Goal: Task Accomplishment & Management: Use online tool/utility

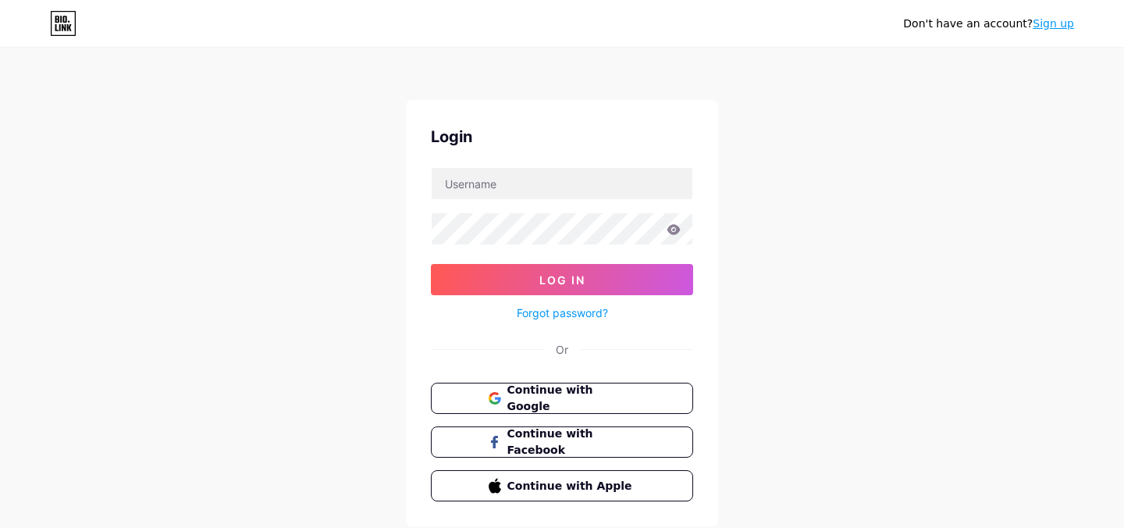
type input "[EMAIL_ADDRESS][DOMAIN_NAME]"
click at [431, 264] on button "Log In" at bounding box center [562, 279] width 262 height 31
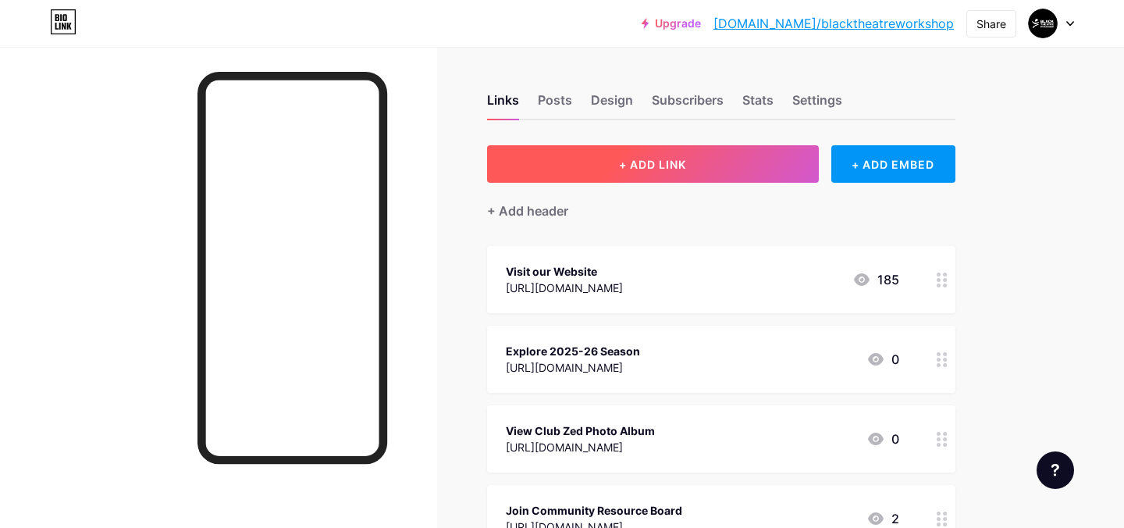
click at [590, 172] on button "+ ADD LINK" at bounding box center [653, 163] width 332 height 37
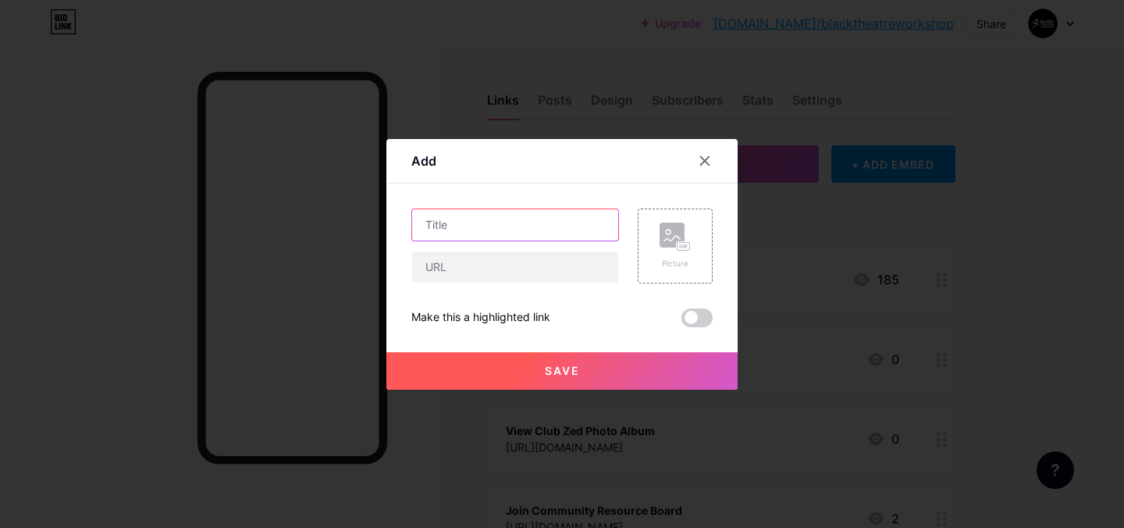
click at [538, 226] on input "text" at bounding box center [515, 224] width 206 height 31
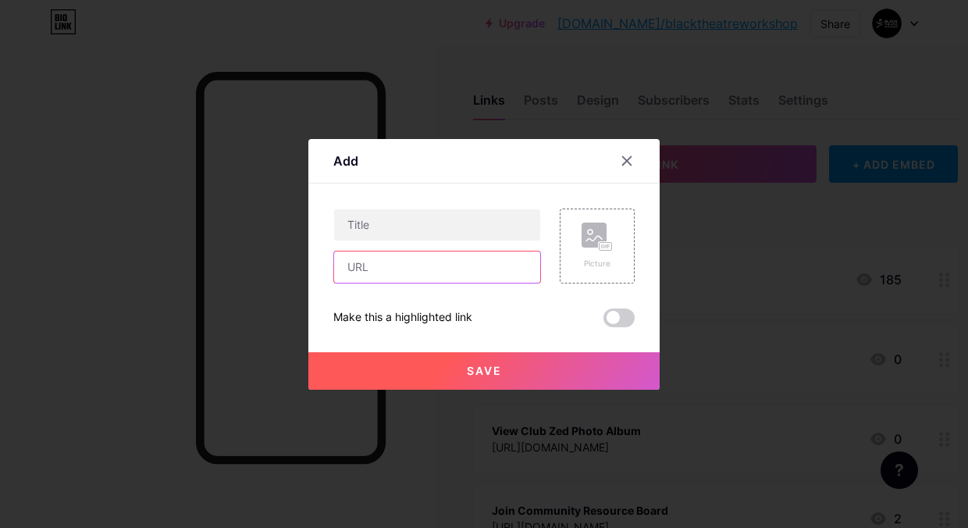
click at [360, 262] on input "text" at bounding box center [437, 266] width 206 height 31
paste input "[URL][DOMAIN_NAME]"
type input "[URL][DOMAIN_NAME]"
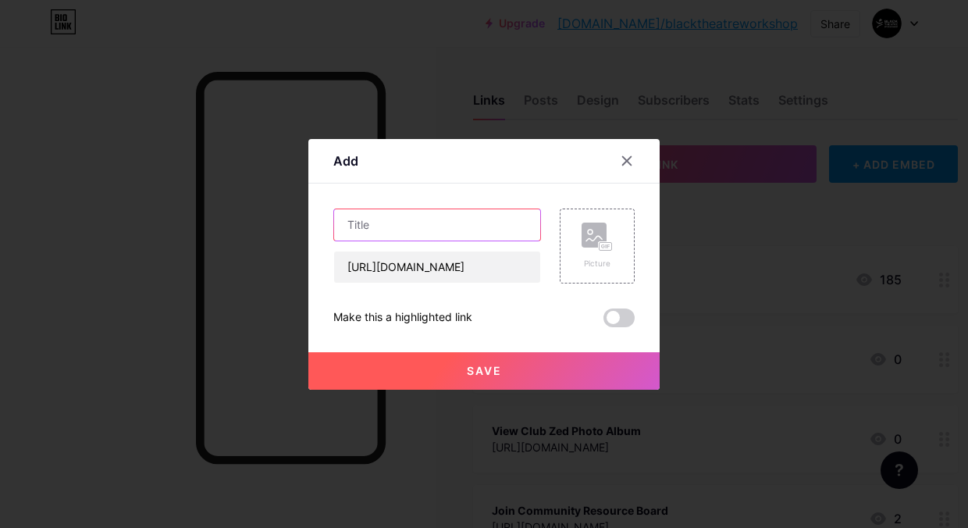
click at [367, 237] on input "text" at bounding box center [437, 224] width 206 height 31
paste input "Montreal's Black Theatre Workshop reveal 55th season called 'Tallawah'"
drag, startPoint x: 372, startPoint y: 222, endPoint x: 198, endPoint y: 214, distance: 173.5
click at [198, 214] on div "Add Content YouTube Play YouTube video without leaving your page. ADD Vimeo Pla…" at bounding box center [484, 264] width 968 height 528
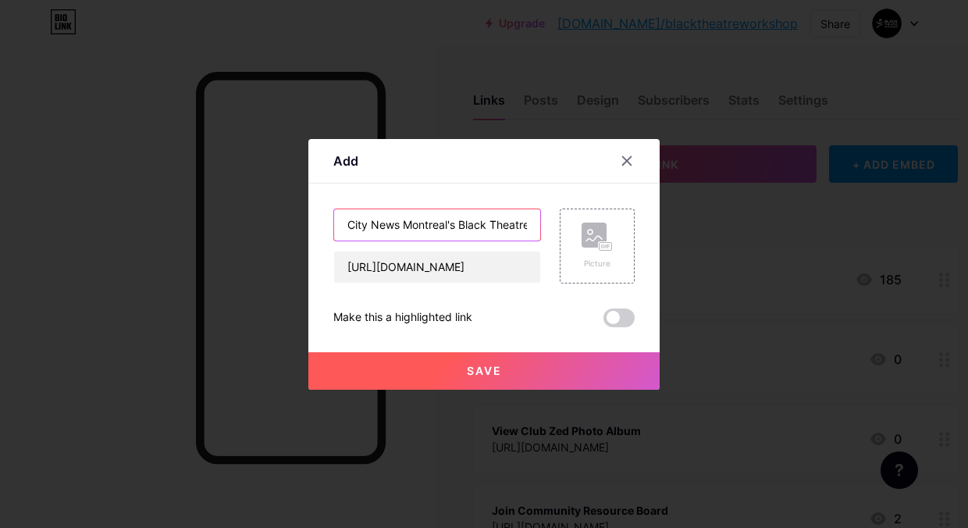
click at [379, 227] on input "City News Montreal's Black Theatre Workshop reveal 55th season called 'Tallawah'" at bounding box center [437, 224] width 206 height 31
click at [400, 222] on input "City News Montreal's Black Theatre Workshop reveal 55th season called 'Tallawah'" at bounding box center [437, 224] width 206 height 31
drag, startPoint x: 379, startPoint y: 226, endPoint x: 667, endPoint y: 233, distance: 288.9
click at [667, 233] on div "Add Content YouTube Play YouTube video without leaving your page. ADD Vimeo Pla…" at bounding box center [484, 264] width 968 height 528
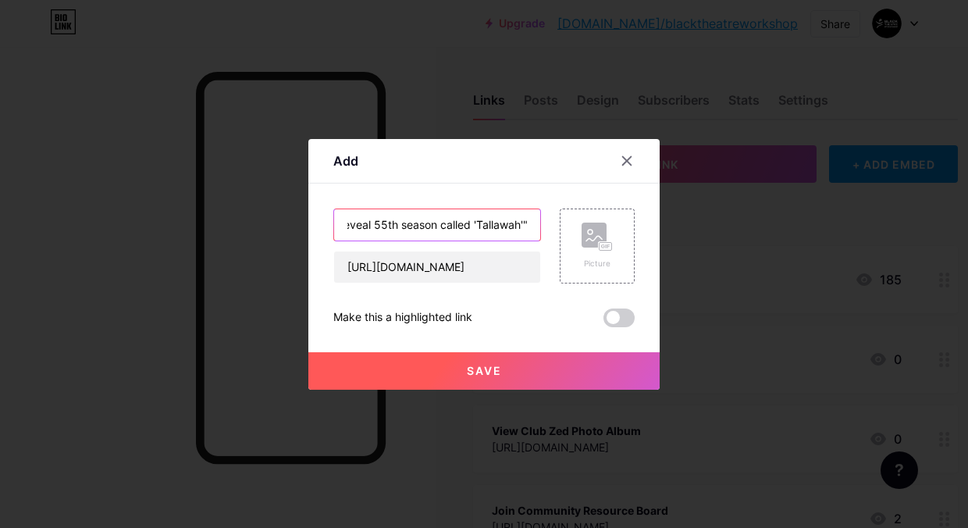
scroll to position [0, 255]
click at [522, 223] on input "City News "Montreal's Black Theatre Workshop reveal 55th season called 'Tallawa…" at bounding box center [437, 224] width 206 height 31
click at [477, 222] on input "City News "Montreal's Black Theatre Workshop reveal 55th season called 'Tallawa…" at bounding box center [437, 224] width 206 height 31
type input "City News "Montreal's Black Theatre Workshop reveal 55th season called Tallawah""
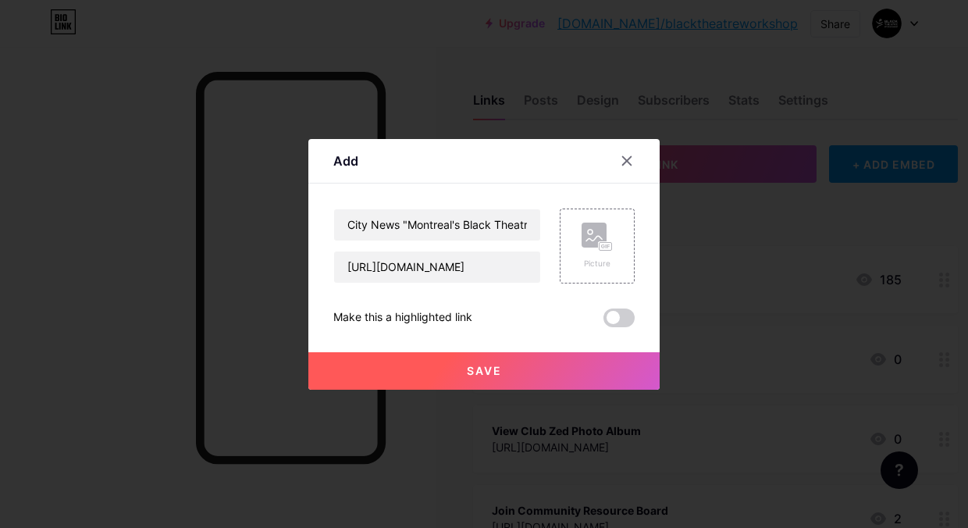
click at [436, 364] on button "Save" at bounding box center [483, 370] width 351 height 37
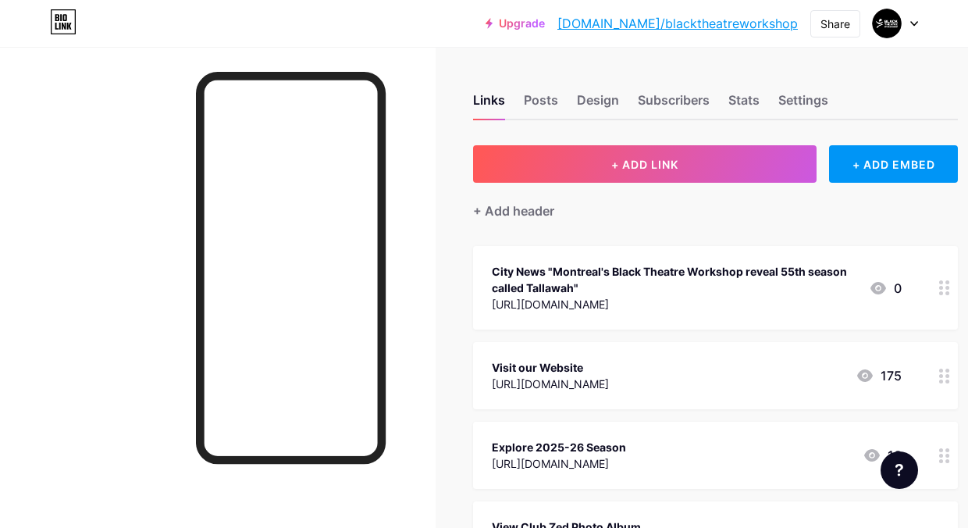
click at [496, 276] on div "City News "Montreal's Black Theatre Workshop reveal 55th season called Tallawah"" at bounding box center [674, 279] width 365 height 33
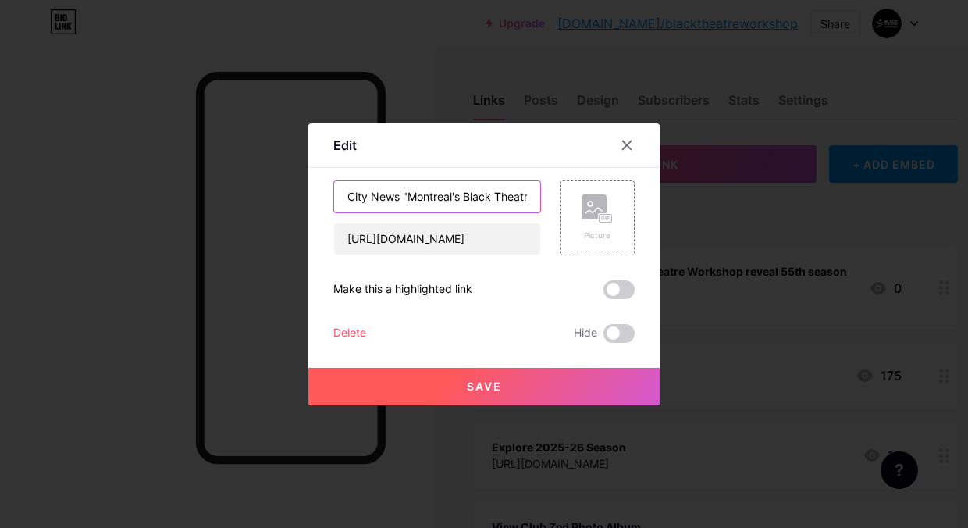
drag, startPoint x: 390, startPoint y: 198, endPoint x: 312, endPoint y: 197, distance: 78.1
click at [312, 197] on div "Edit Content YouTube Play YouTube video without leaving your page. ADD Vimeo Pl…" at bounding box center [483, 264] width 351 height 282
type input "Watch: City News "Montreal's Black Theatre Workshop reveal 55th season called T…"
click at [554, 391] on button "Save" at bounding box center [483, 386] width 351 height 37
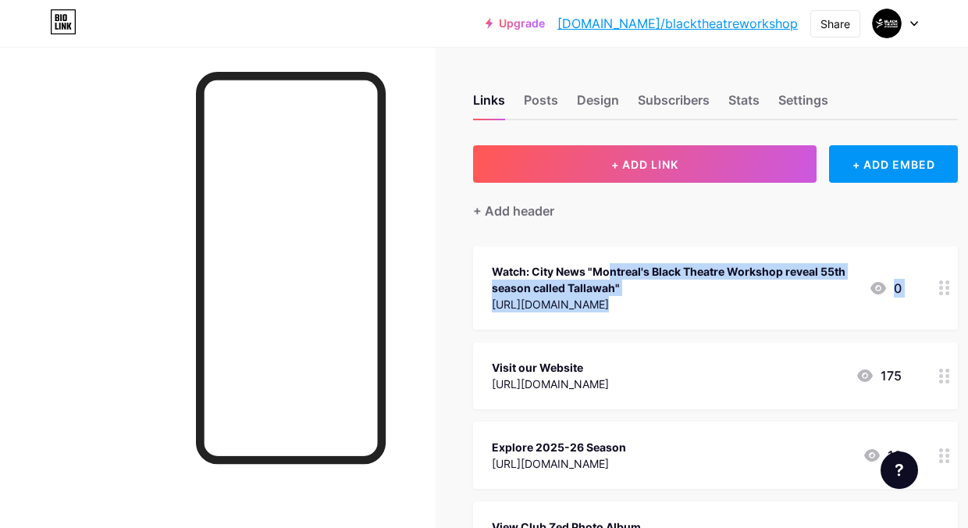
drag, startPoint x: 531, startPoint y: 267, endPoint x: 544, endPoint y: 349, distance: 83.0
click at [477, 347] on div "Visit our Website [URL][DOMAIN_NAME] 175" at bounding box center [715, 375] width 485 height 67
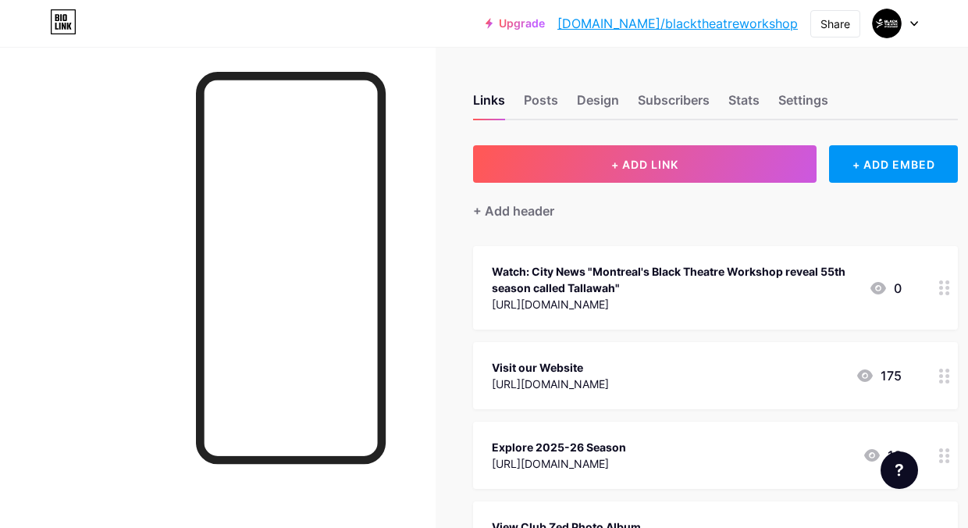
click at [843, 222] on div at bounding box center [484, 264] width 968 height 528
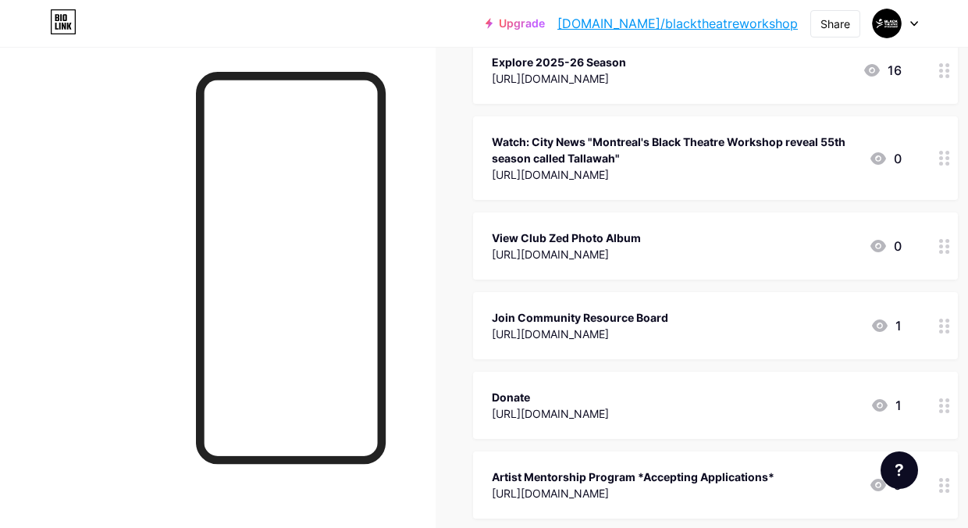
scroll to position [301, 0]
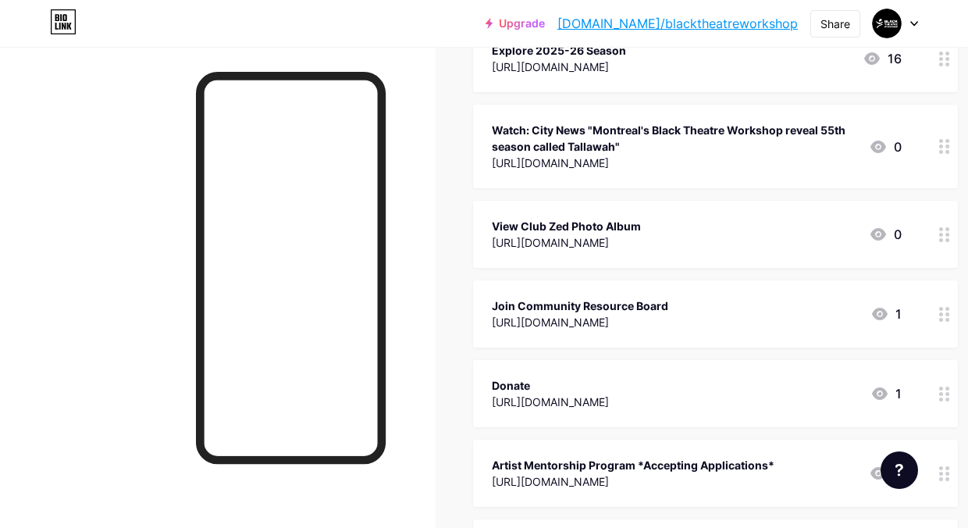
click at [939, 235] on icon at bounding box center [944, 234] width 11 height 15
click at [613, 327] on span at bounding box center [618, 333] width 31 height 19
click at [603, 337] on input "checkbox" at bounding box center [603, 337] width 0 height 0
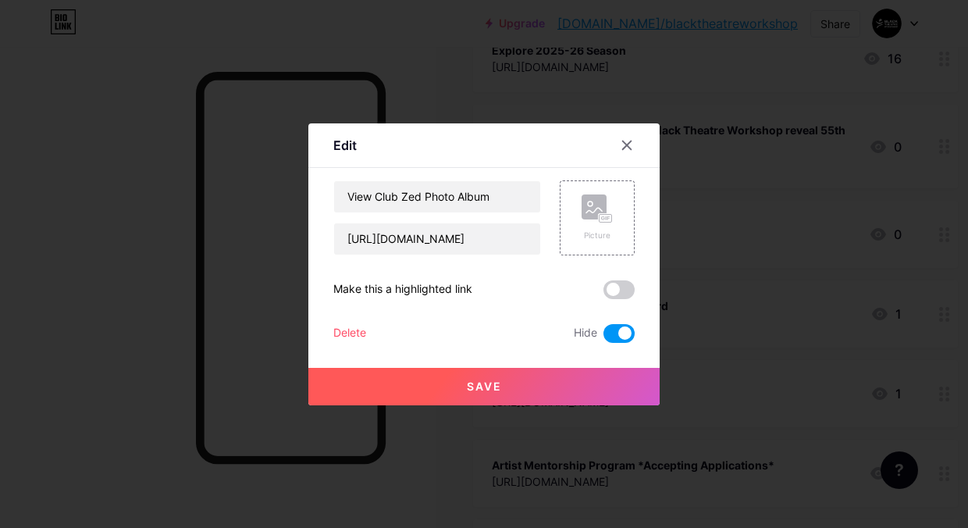
click at [561, 385] on button "Save" at bounding box center [483, 386] width 351 height 37
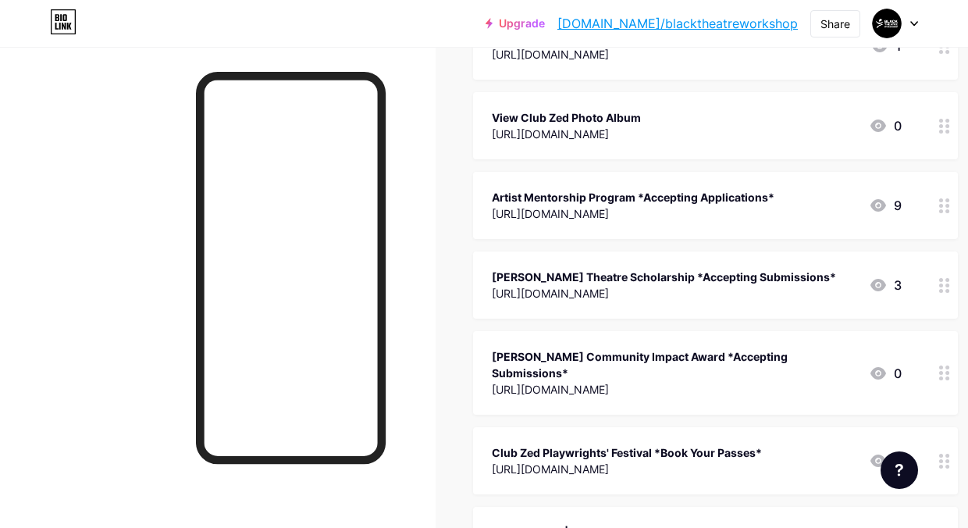
scroll to position [0, 0]
